Goal: Download file/media

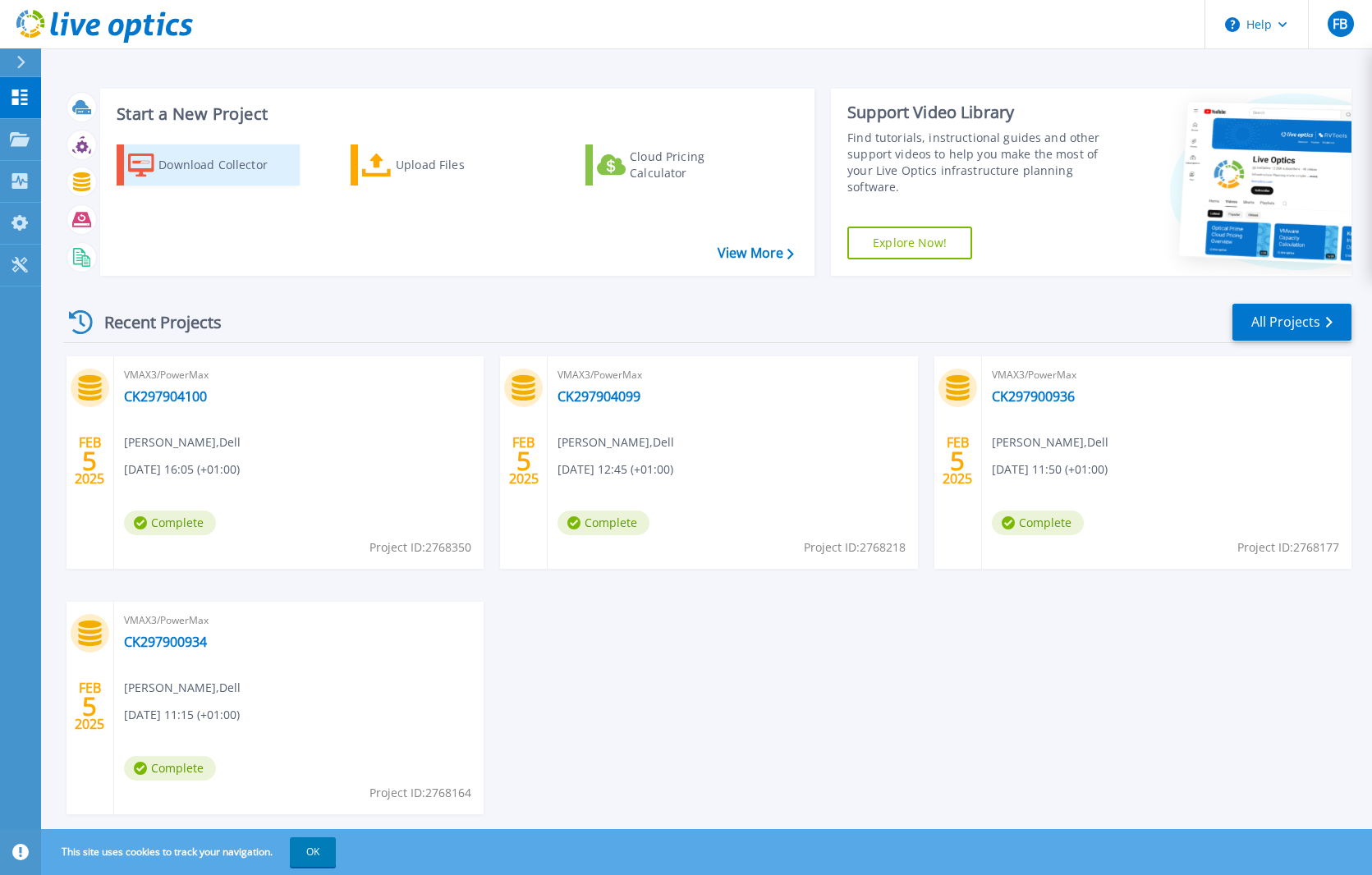
click at [169, 164] on div "Download Collector" at bounding box center [224, 165] width 131 height 33
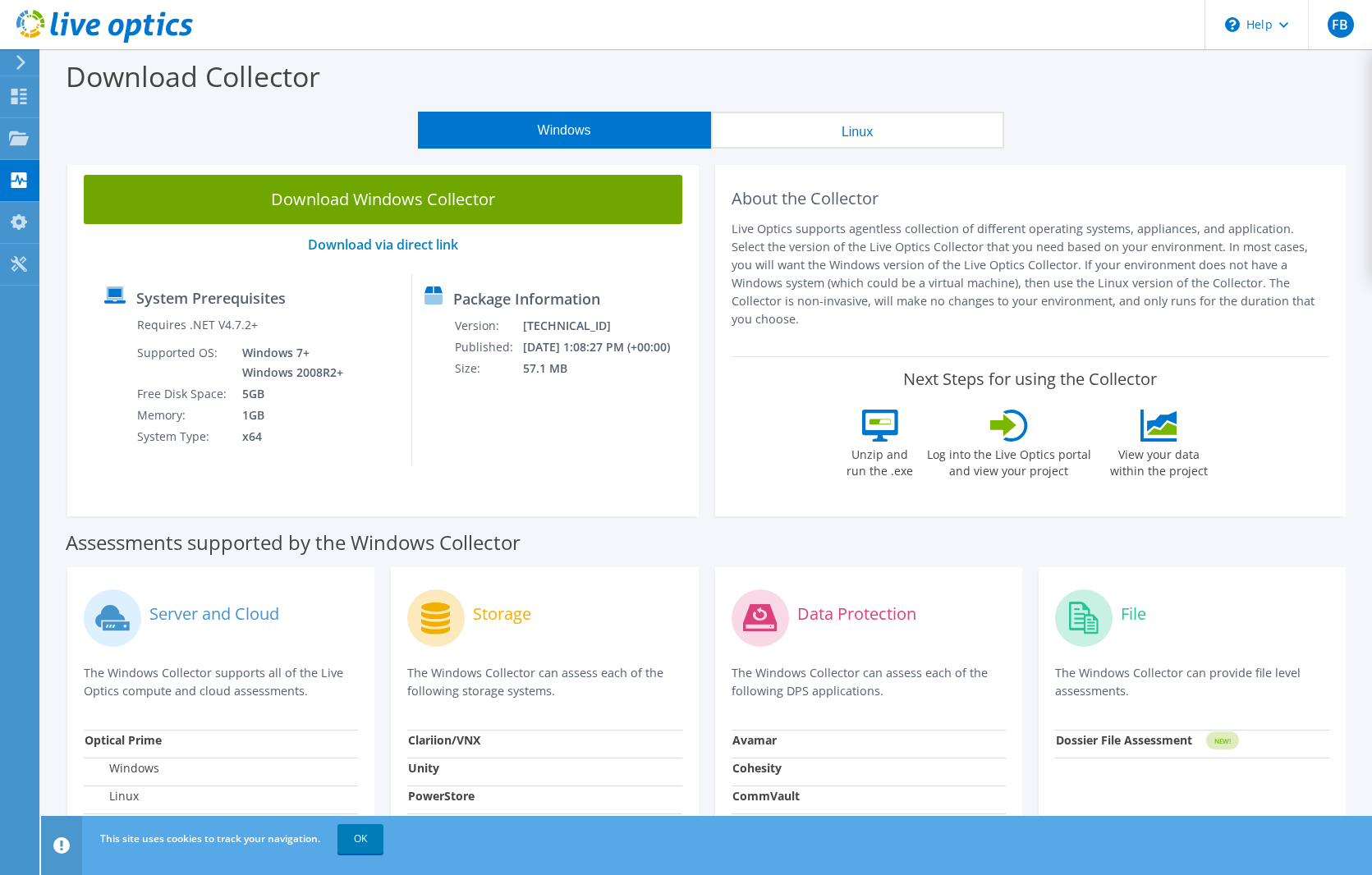
click at [851, 124] on button "Linux" at bounding box center [857, 129] width 293 height 36
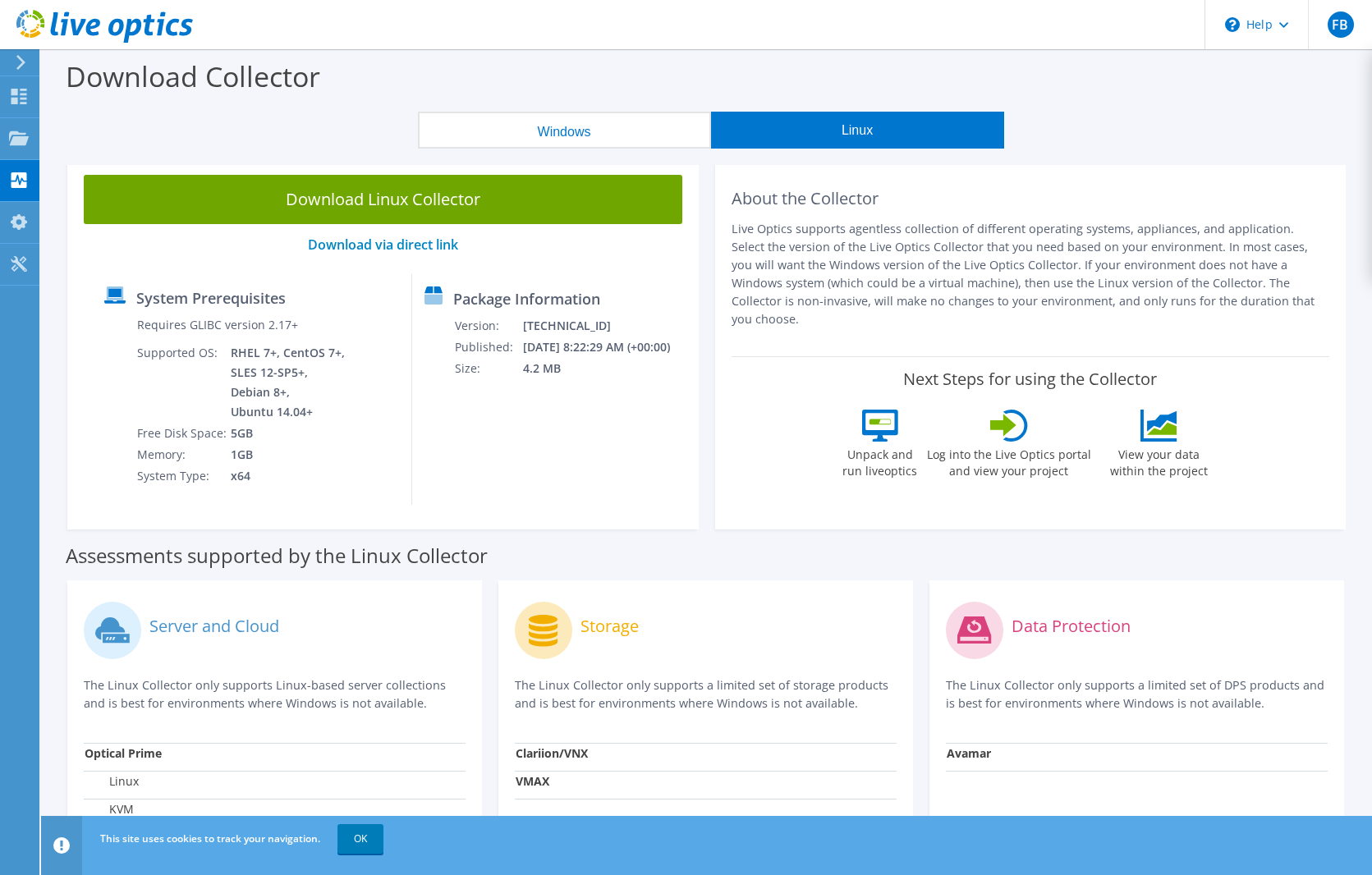
click at [565, 445] on div "Package Information Version: [TECHNICAL_ID] Published: [DATE] 8:22:29 AM (+00:0…" at bounding box center [544, 389] width 262 height 231
click at [479, 131] on button "Windows" at bounding box center [564, 129] width 293 height 36
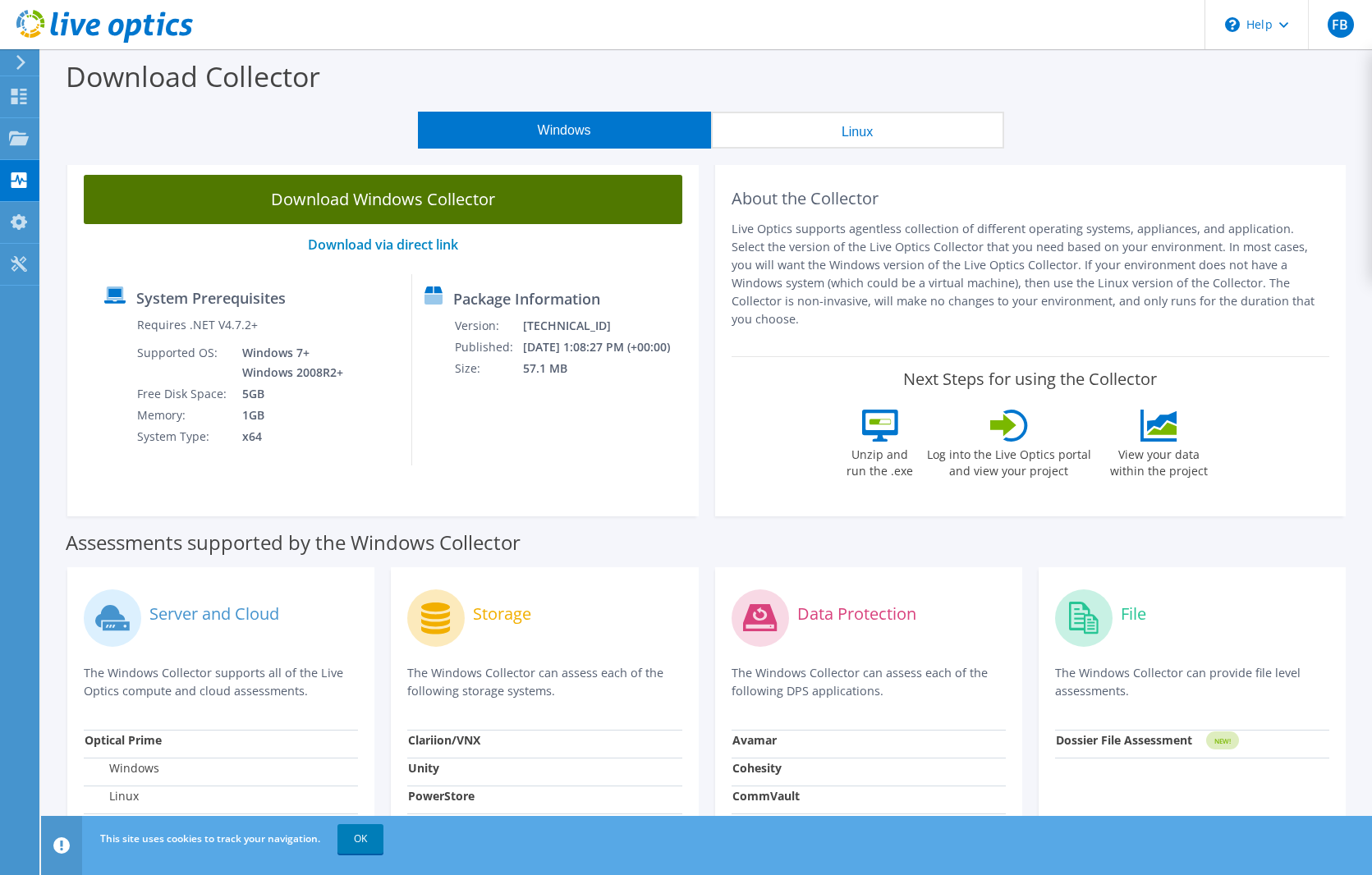
click at [361, 194] on link "Download Windows Collector" at bounding box center [384, 199] width 599 height 50
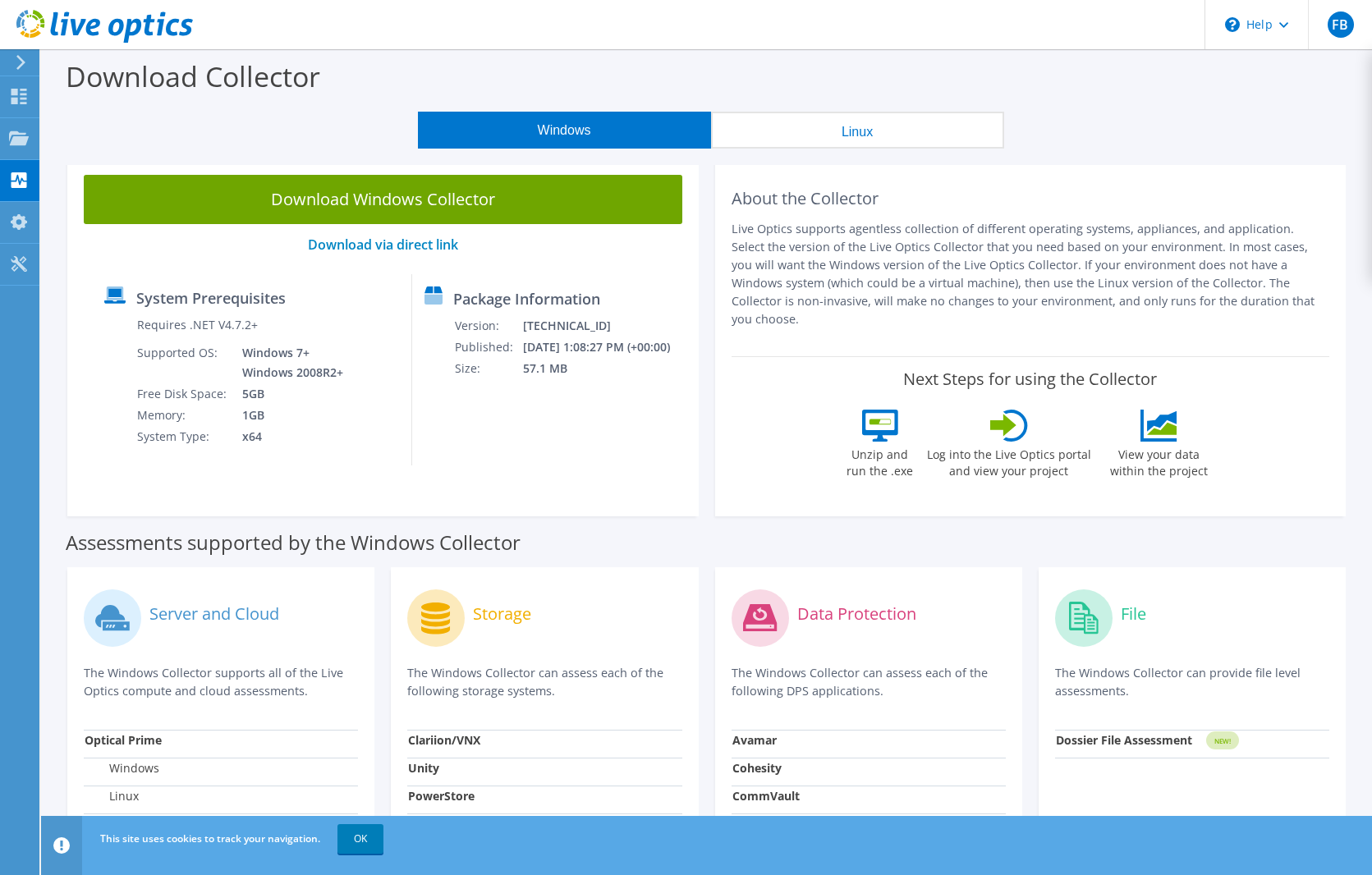
drag, startPoint x: 856, startPoint y: 128, endPoint x: 858, endPoint y: 137, distance: 9.2
click at [858, 137] on button "Linux" at bounding box center [857, 129] width 293 height 36
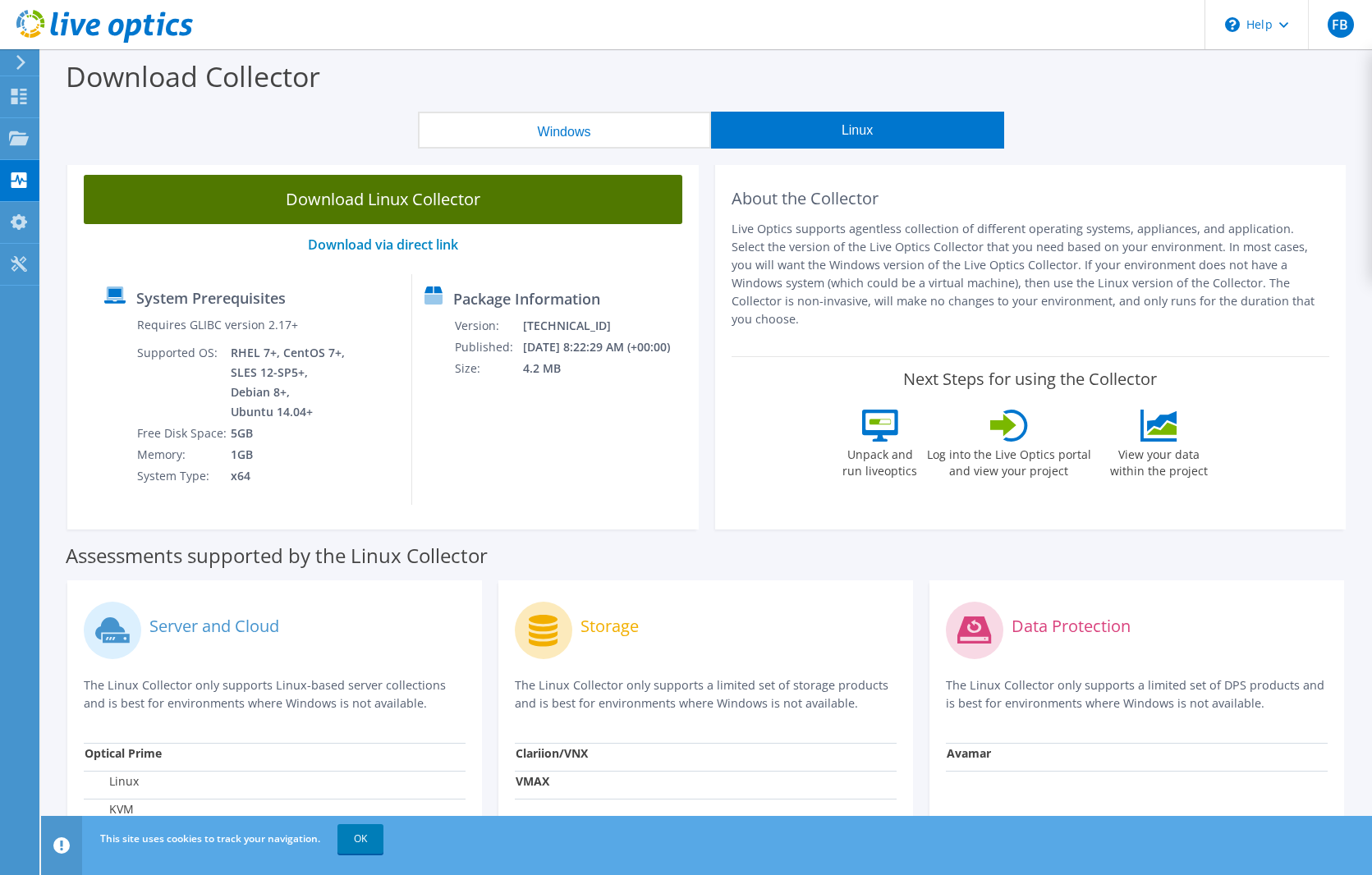
click at [358, 197] on link "Download Linux Collector" at bounding box center [384, 199] width 599 height 50
